Goal: Task Accomplishment & Management: Use online tool/utility

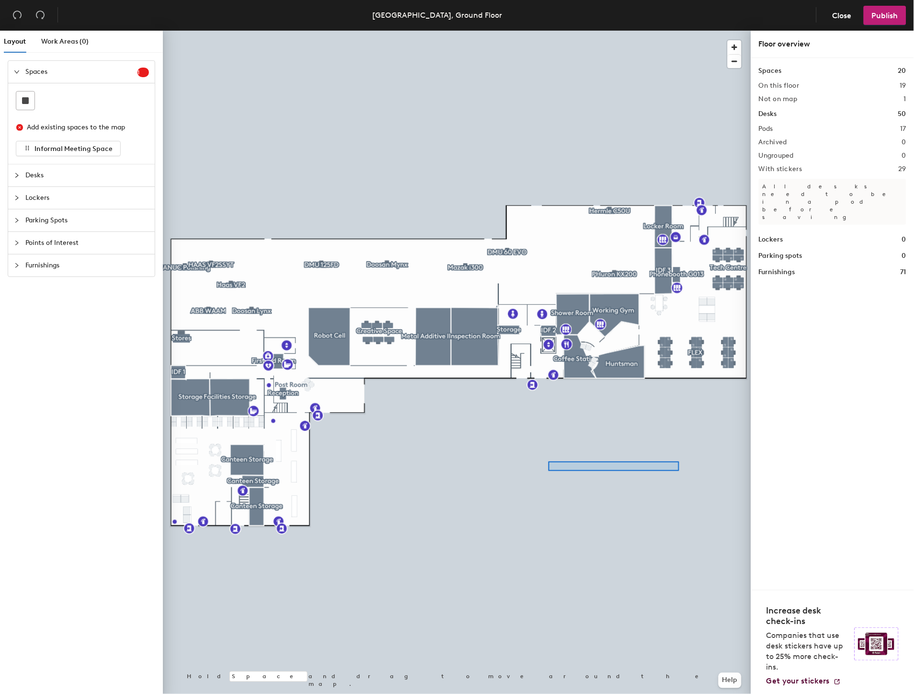
click at [530, 31] on div at bounding box center [457, 31] width 588 height 0
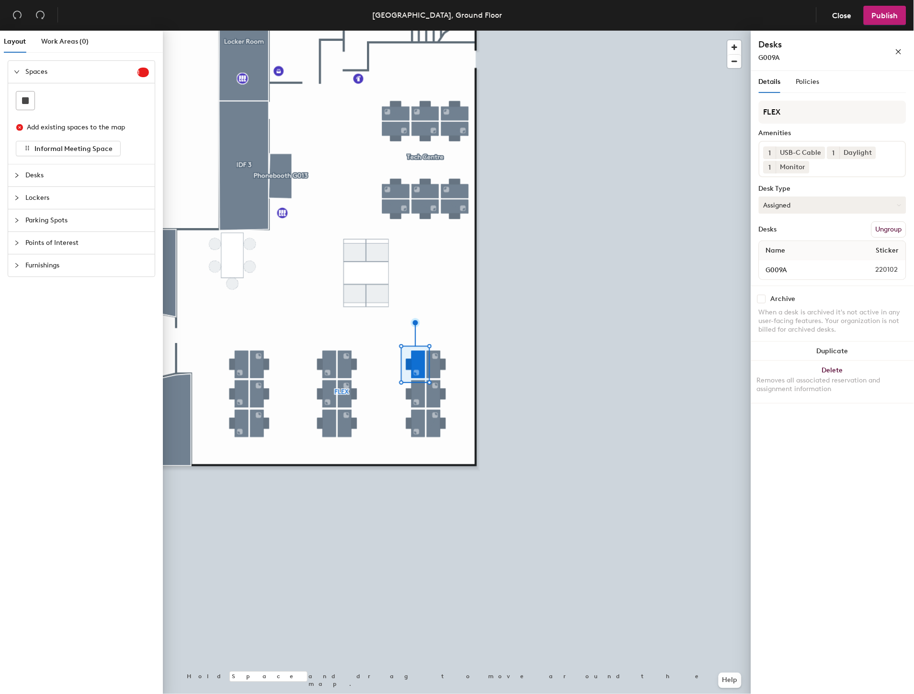
click at [812, 202] on button "Assigned" at bounding box center [833, 204] width 148 height 17
click at [804, 250] on div "Hot" at bounding box center [808, 249] width 96 height 14
click at [435, 31] on div at bounding box center [457, 31] width 588 height 0
click at [816, 202] on button "Assigned" at bounding box center [833, 204] width 148 height 17
click at [789, 246] on div "Hot" at bounding box center [808, 249] width 96 height 14
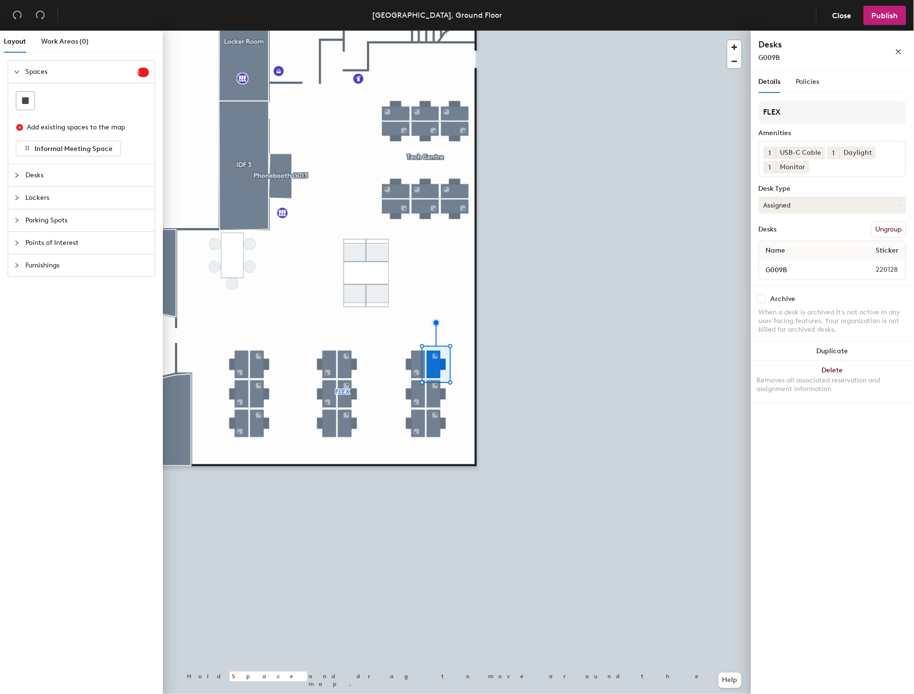
click at [801, 204] on button "Assigned" at bounding box center [833, 204] width 148 height 17
click at [789, 245] on div "Hot" at bounding box center [808, 249] width 96 height 14
click at [802, 200] on button "Assigned" at bounding box center [833, 204] width 148 height 17
click at [772, 248] on div "Hot" at bounding box center [808, 249] width 96 height 14
click at [782, 199] on button "Assigned" at bounding box center [833, 204] width 148 height 17
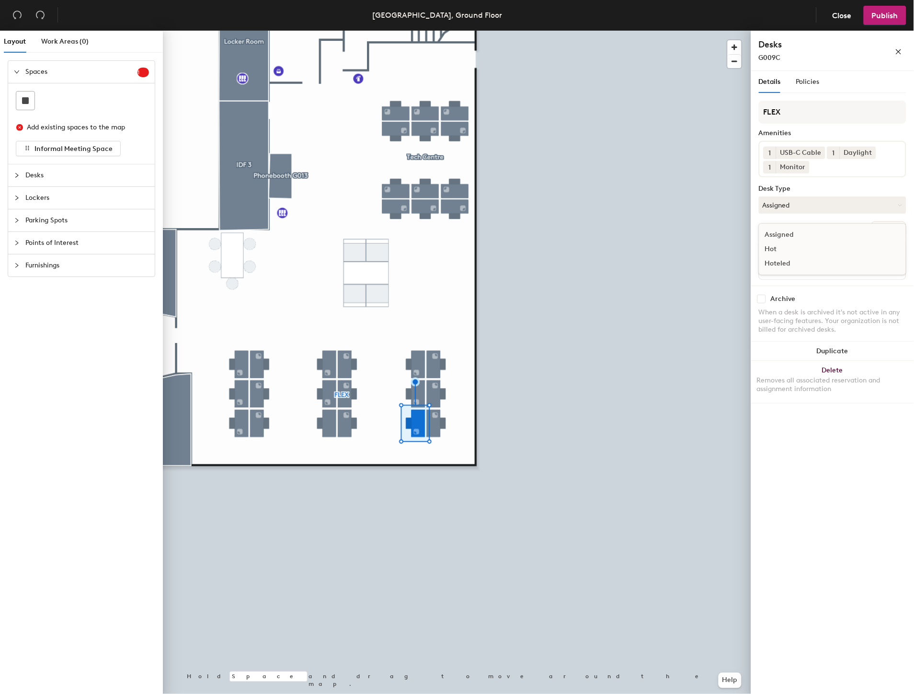
click at [790, 248] on div "Hot" at bounding box center [808, 249] width 96 height 14
click at [812, 203] on button "Assigned" at bounding box center [833, 204] width 148 height 17
click at [788, 246] on div "Hot" at bounding box center [808, 249] width 96 height 14
click at [550, 31] on div at bounding box center [457, 31] width 588 height 0
click at [793, 198] on button "Hot" at bounding box center [833, 204] width 148 height 17
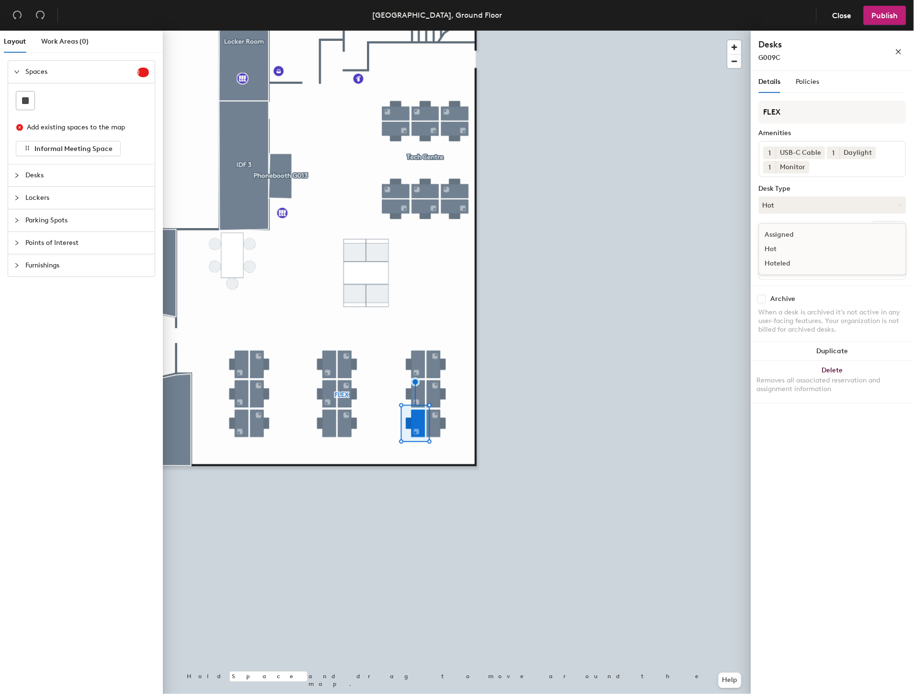
click at [795, 264] on div "Hoteled" at bounding box center [808, 263] width 96 height 14
click at [802, 201] on button "Hot" at bounding box center [833, 204] width 148 height 17
click at [791, 265] on div "Hoteled" at bounding box center [808, 263] width 96 height 14
click at [818, 200] on button "Hot" at bounding box center [833, 204] width 148 height 17
click at [793, 261] on div "Hoteled" at bounding box center [808, 263] width 96 height 14
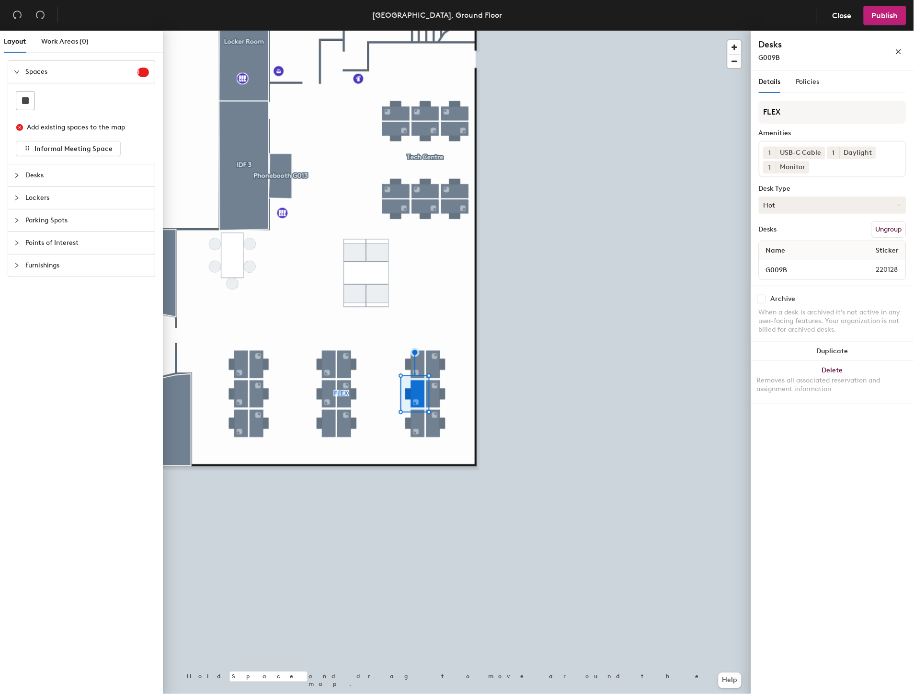
click at [797, 205] on button "Hot" at bounding box center [833, 204] width 148 height 17
click at [787, 262] on div "Hoteled" at bounding box center [808, 263] width 96 height 14
click at [427, 31] on div at bounding box center [457, 31] width 588 height 0
click at [793, 199] on button "Hot" at bounding box center [833, 204] width 148 height 17
click at [782, 266] on div "Hoteled" at bounding box center [808, 263] width 96 height 14
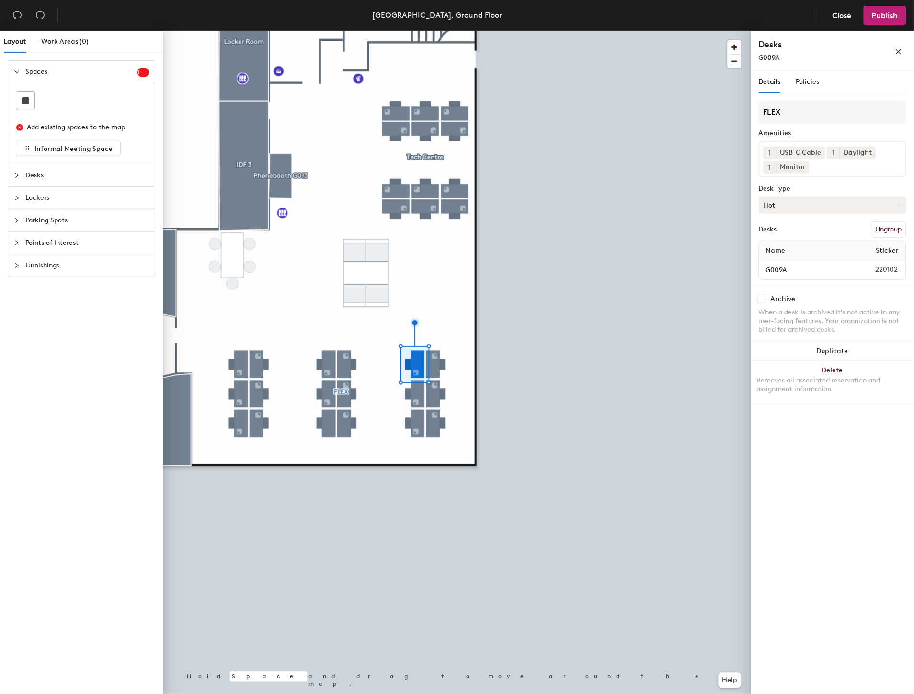
click at [800, 199] on button "Hot" at bounding box center [833, 204] width 148 height 17
click at [795, 264] on div "Hoteled" at bounding box center [808, 263] width 96 height 14
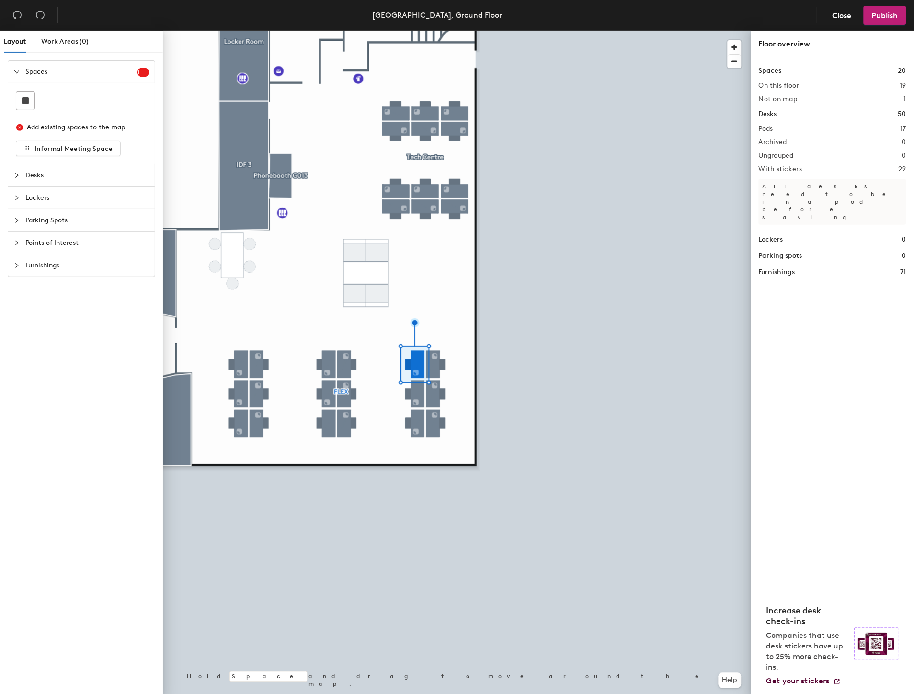
click at [378, 31] on div at bounding box center [457, 31] width 588 height 0
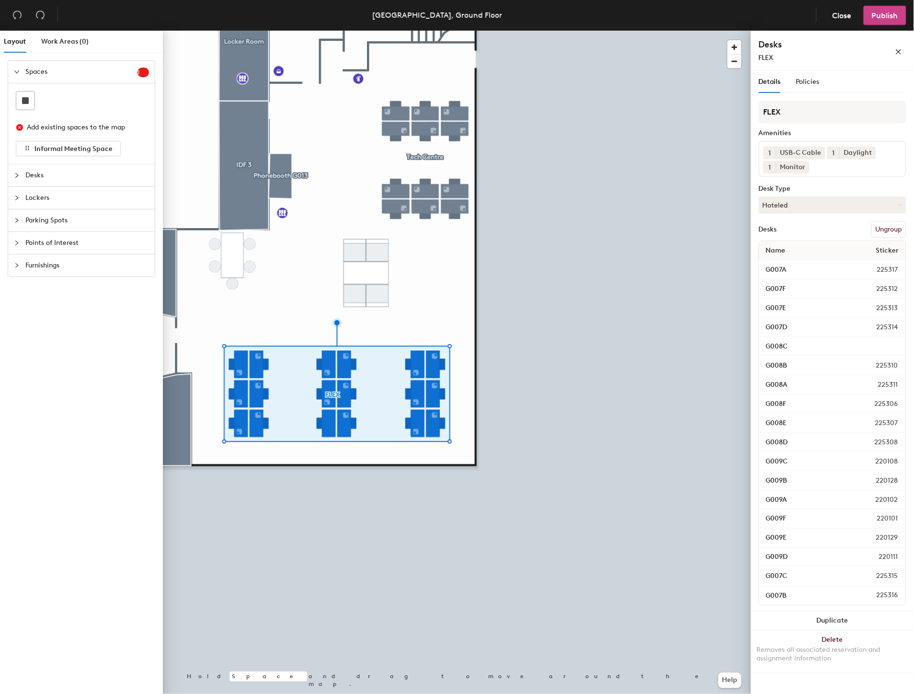
click at [894, 13] on span "Publish" at bounding box center [885, 15] width 26 height 9
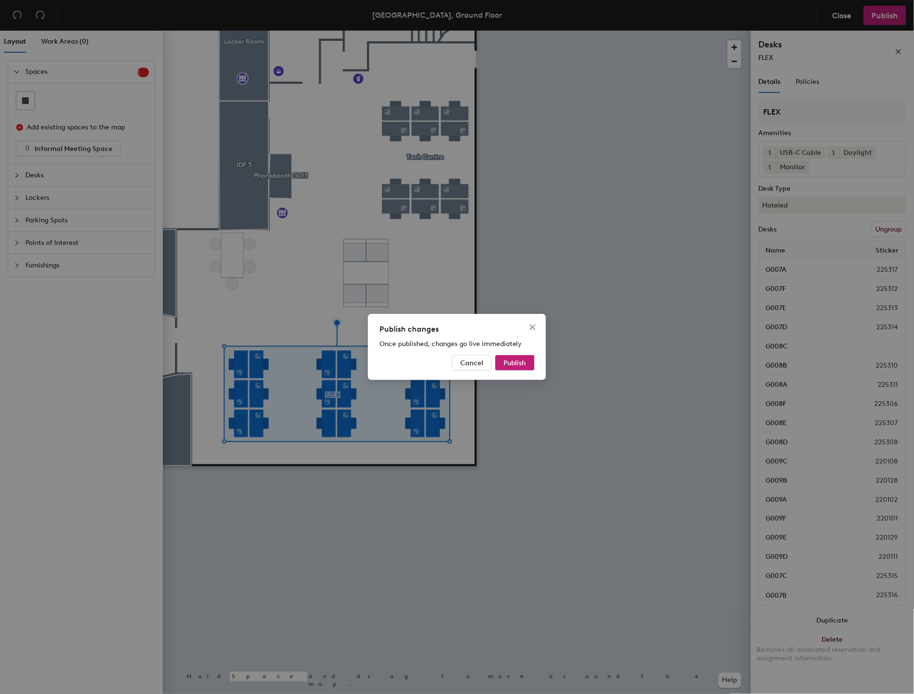
drag, startPoint x: 521, startPoint y: 366, endPoint x: 538, endPoint y: 358, distance: 18.9
click at [521, 367] on span "Publish" at bounding box center [515, 363] width 23 height 8
